Goal: Find specific page/section: Find specific page/section

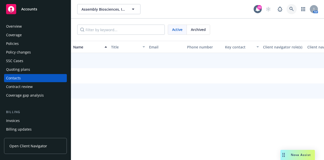
click at [292, 5] on link at bounding box center [292, 9] width 10 height 10
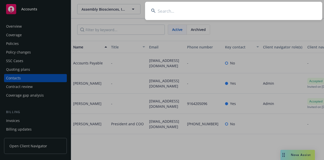
type input "Altairnano"
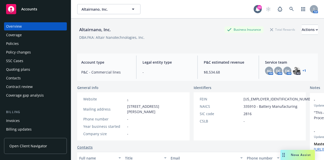
click at [30, 71] on div "Quoting plans" at bounding box center [35, 69] width 59 height 8
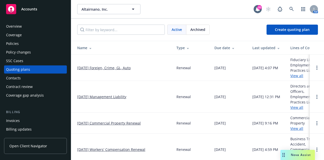
click at [95, 97] on link "[DATE] Management Liability" at bounding box center [101, 96] width 49 height 5
